Goal: Task Accomplishment & Management: Complete application form

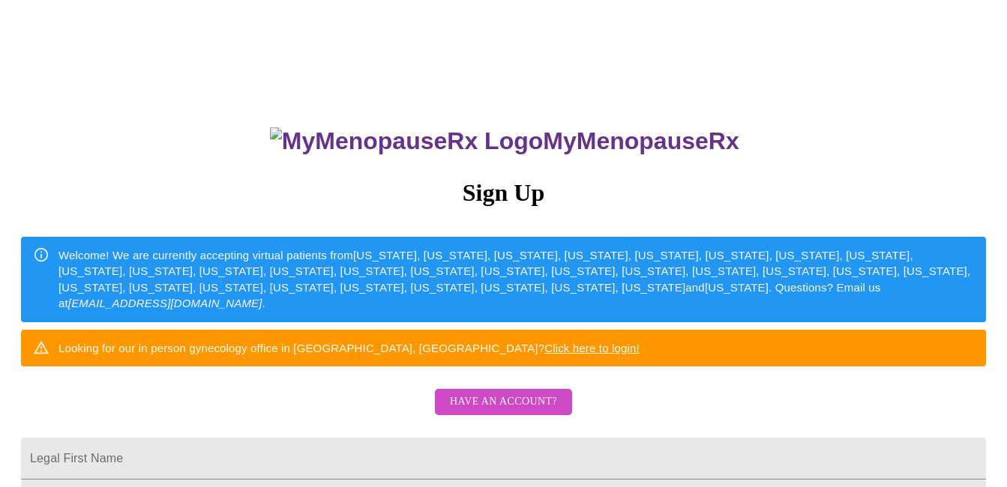
click at [504, 190] on h3 "Sign Up" at bounding box center [503, 193] width 965 height 28
click at [846, 182] on div "MyMenopauseRx Sign Up Welcome! We are currently accepting virtual patients from…" at bounding box center [503, 298] width 995 height 585
click at [593, 138] on h3 "MyMenopauseRx" at bounding box center [504, 141] width 963 height 28
click at [518, 185] on h3 "Sign Up" at bounding box center [503, 193] width 965 height 28
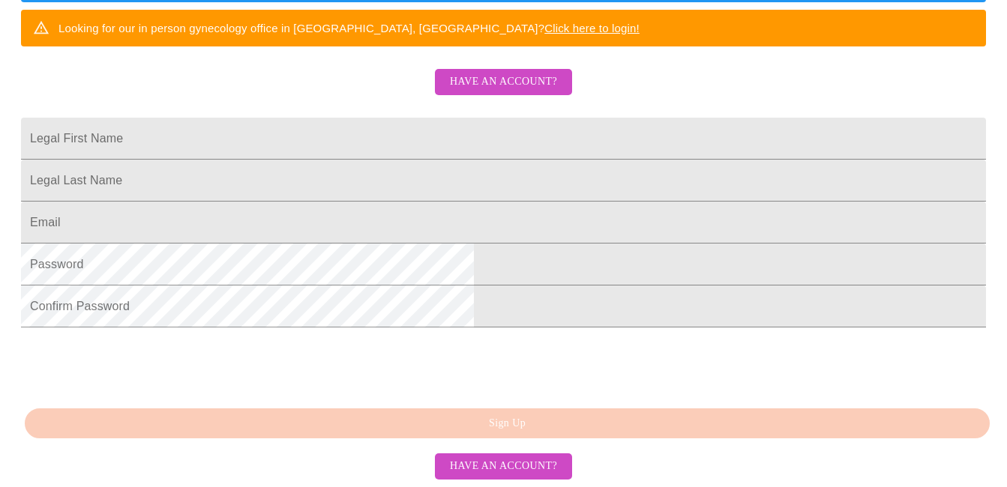
scroll to position [420, 0]
click at [598, 271] on div "MyMenopauseRx Sign Up Welcome! We are currently accepting virtual patients from…" at bounding box center [503, 26] width 995 height 487
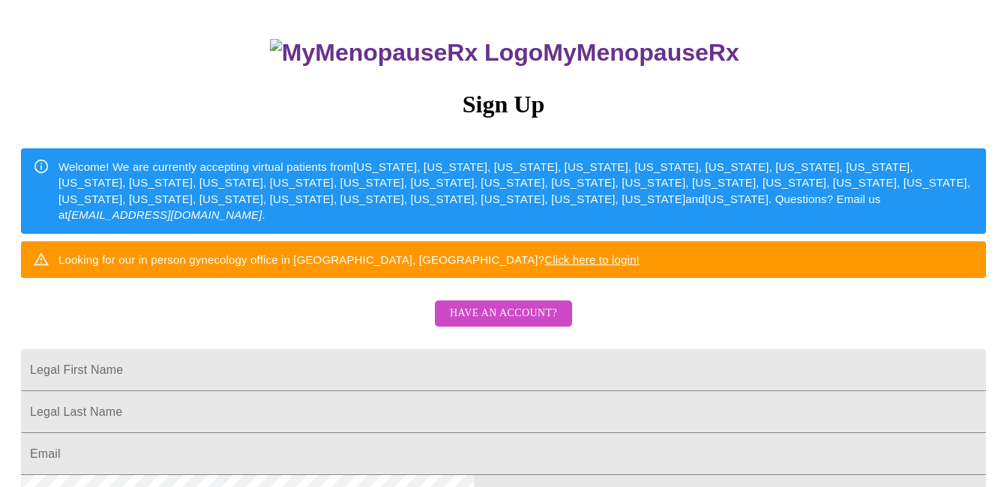
scroll to position [0, 0]
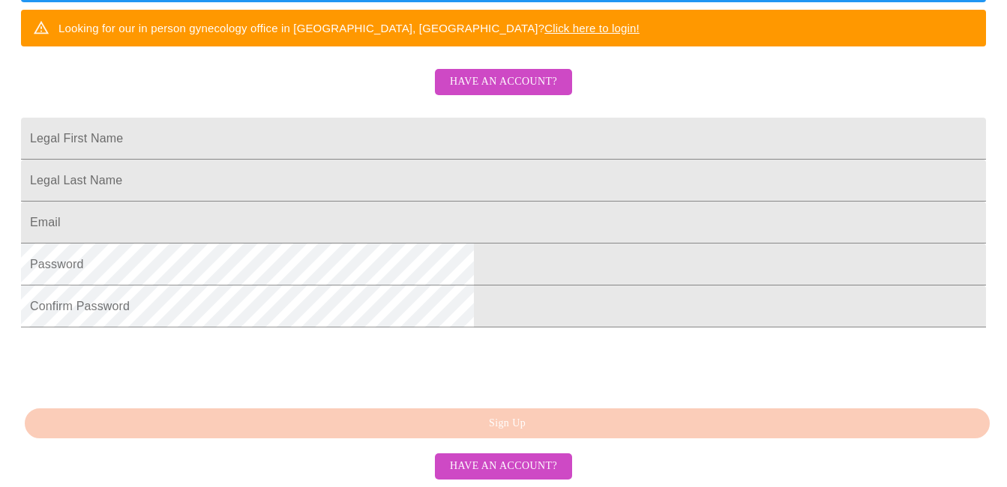
scroll to position [420, 0]
click at [402, 271] on div "MyMenopauseRx Sign Up Welcome! We are currently accepting virtual patients from…" at bounding box center [503, 26] width 995 height 487
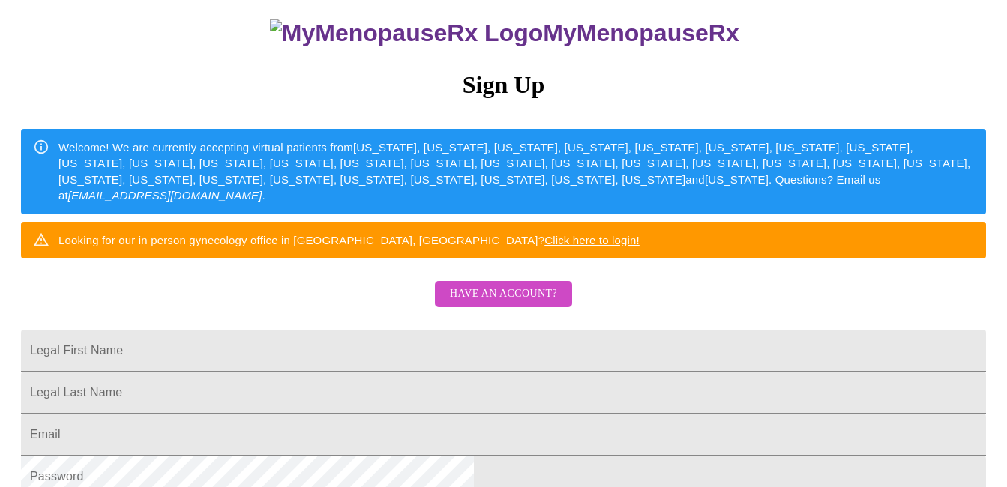
scroll to position [45, 0]
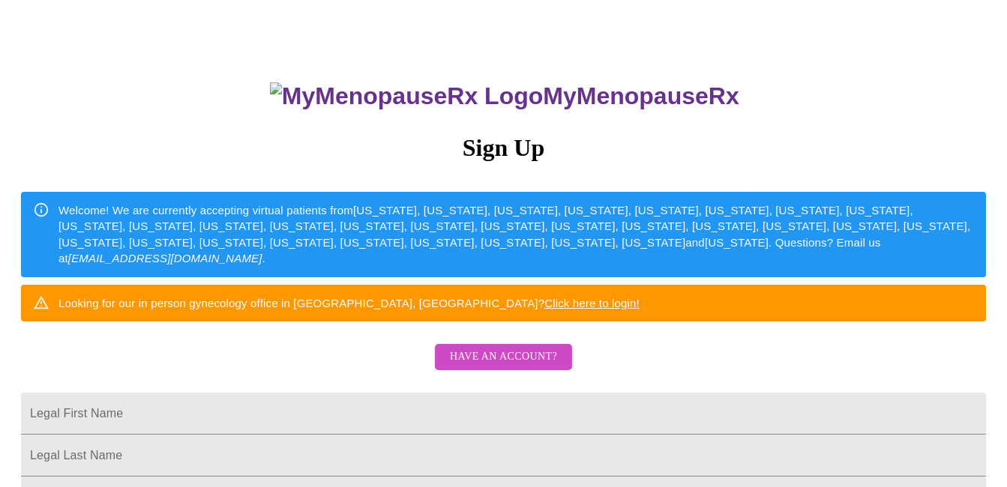
click at [639, 310] on link "Click here to login!" at bounding box center [591, 303] width 95 height 13
